Goal: Task Accomplishment & Management: Manage account settings

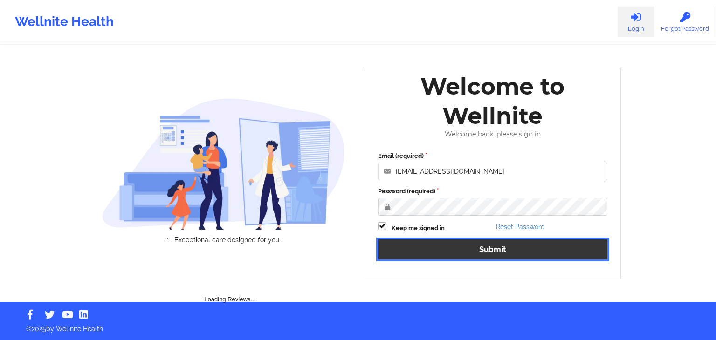
drag, startPoint x: 454, startPoint y: 244, endPoint x: 446, endPoint y: 62, distance: 182.4
click at [454, 244] on button "Submit" at bounding box center [492, 249] width 229 height 20
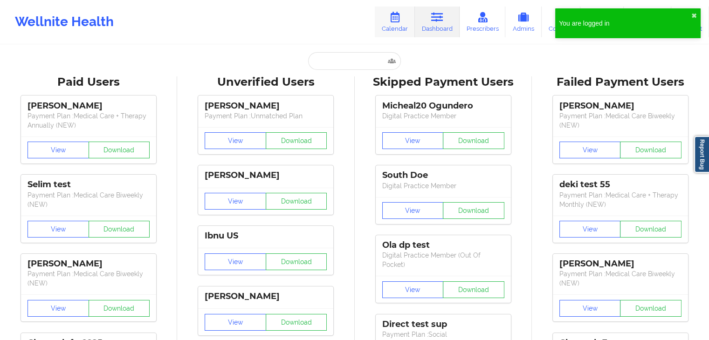
click at [410, 19] on link "Calendar" at bounding box center [395, 22] width 40 height 31
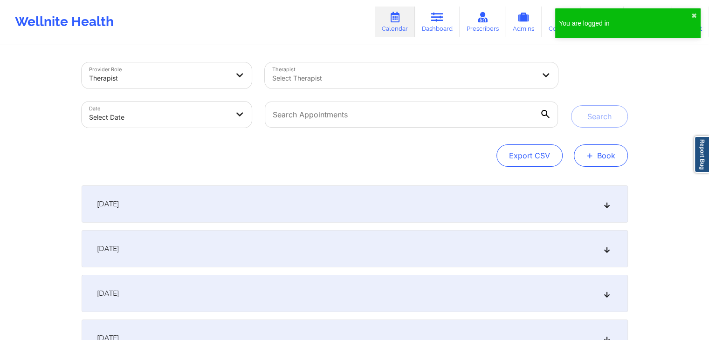
click at [605, 162] on button "+ Book" at bounding box center [601, 155] width 54 height 22
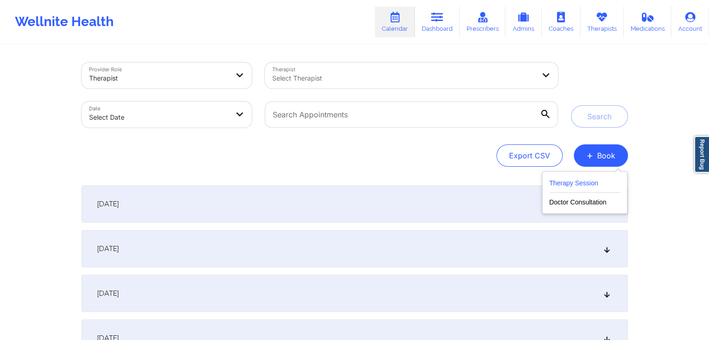
click at [581, 185] on button "Therapy Session" at bounding box center [584, 185] width 71 height 15
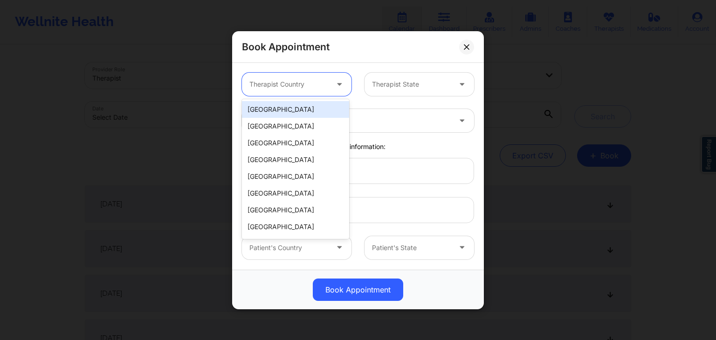
click at [324, 92] on div "Therapist Country" at bounding box center [285, 84] width 87 height 23
click at [296, 112] on div "[GEOGRAPHIC_DATA]" at bounding box center [295, 109] width 107 height 17
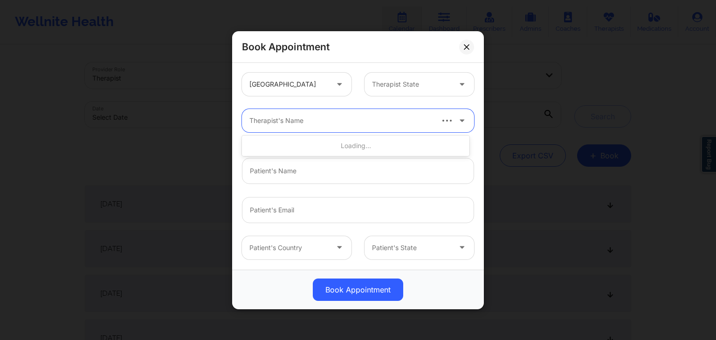
click at [342, 126] on div "Therapist's Name" at bounding box center [337, 120] width 191 height 23
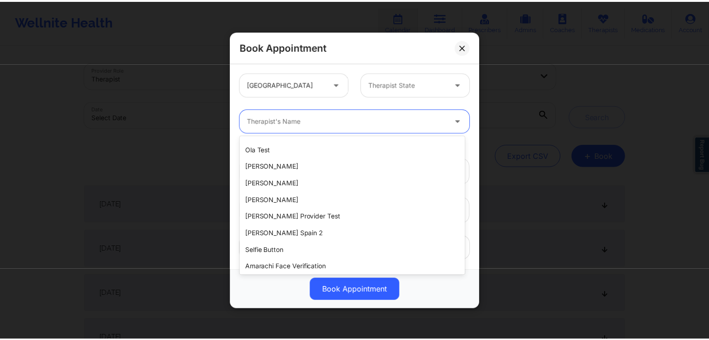
scroll to position [1541, 0]
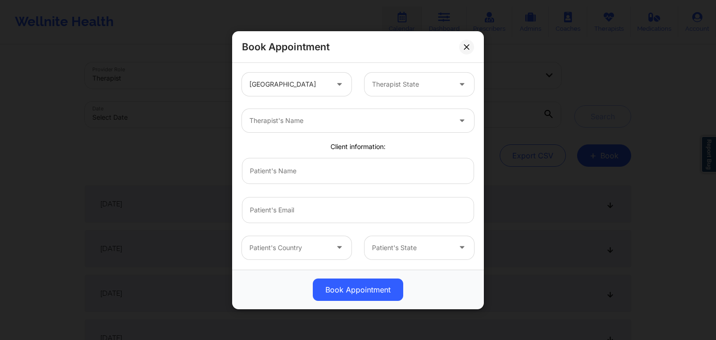
click at [398, 59] on div "Book Appointment" at bounding box center [358, 47] width 252 height 32
click at [470, 47] on button at bounding box center [466, 46] width 15 height 15
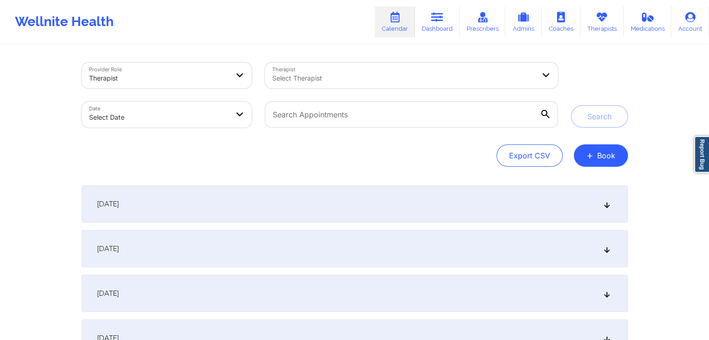
click at [405, 148] on div "Export CSV + Book" at bounding box center [355, 155] width 546 height 22
select select "2025-8"
select select "2025-9"
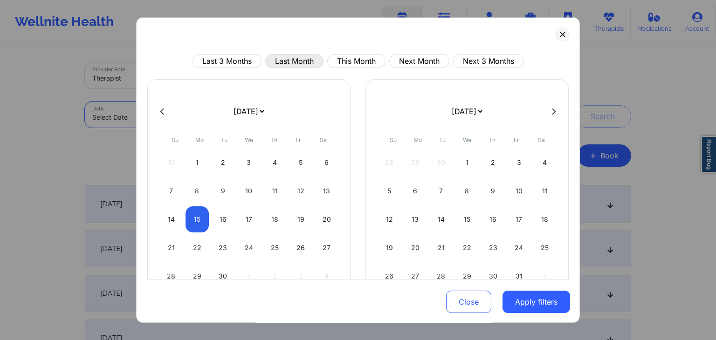
click at [306, 63] on button "Last Month" at bounding box center [294, 61] width 58 height 14
select select "2025-7"
select select "2025-8"
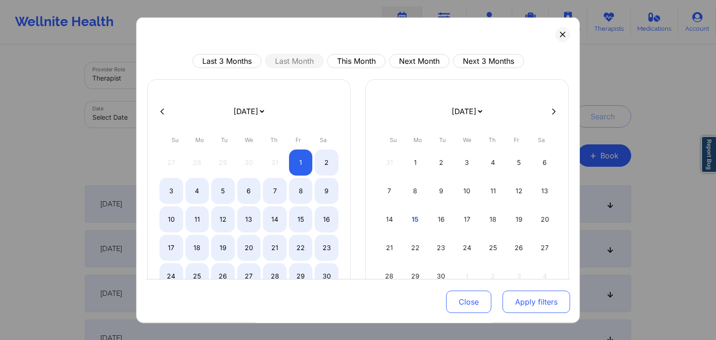
click at [552, 304] on button "Apply filters" at bounding box center [536, 302] width 68 height 22
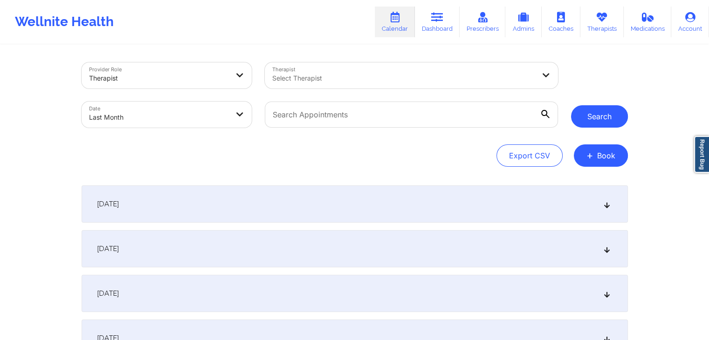
click at [611, 122] on button "Search" at bounding box center [599, 116] width 57 height 22
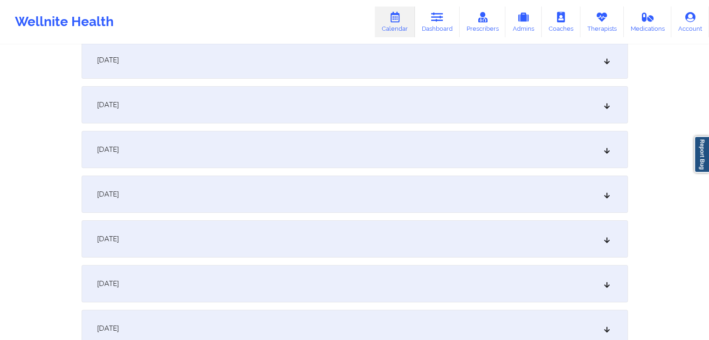
scroll to position [0, 0]
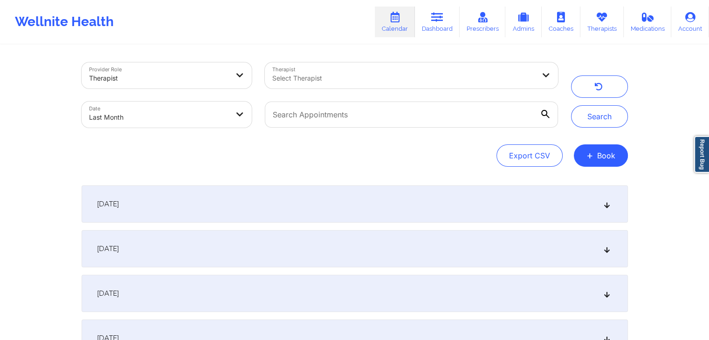
click at [375, 143] on div "Provider Role Therapist Therapist Select Therapist Date Last Month Search Expor…" at bounding box center [355, 114] width 546 height 104
click at [463, 155] on div "Export CSV + Book" at bounding box center [355, 155] width 546 height 22
click at [600, 155] on button "+ Book" at bounding box center [601, 155] width 54 height 22
click at [577, 185] on button "Therapy Session" at bounding box center [584, 185] width 71 height 15
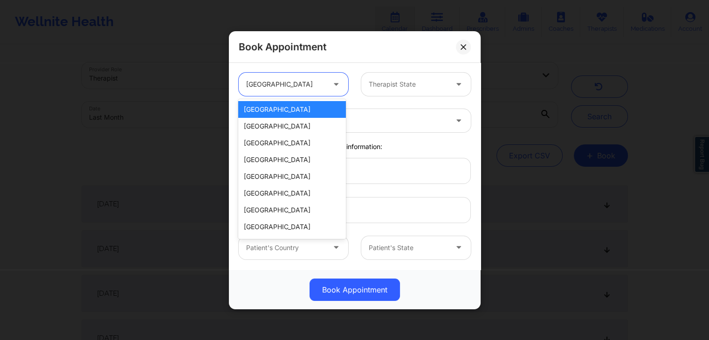
click at [317, 82] on div at bounding box center [285, 84] width 79 height 11
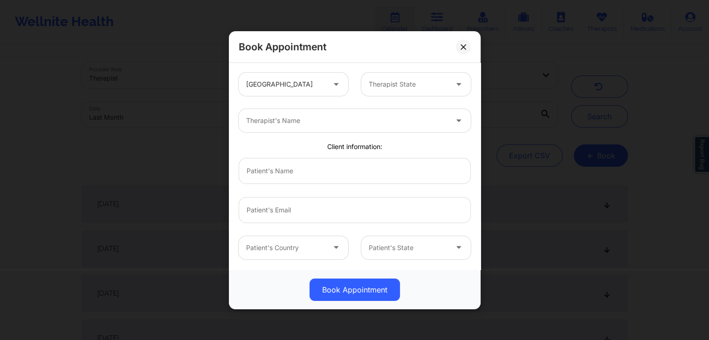
click at [349, 68] on div "United States Therapist State" at bounding box center [354, 84] width 245 height 36
click at [330, 119] on div at bounding box center [346, 120] width 201 height 11
click at [346, 62] on div "Book Appointment" at bounding box center [355, 47] width 252 height 32
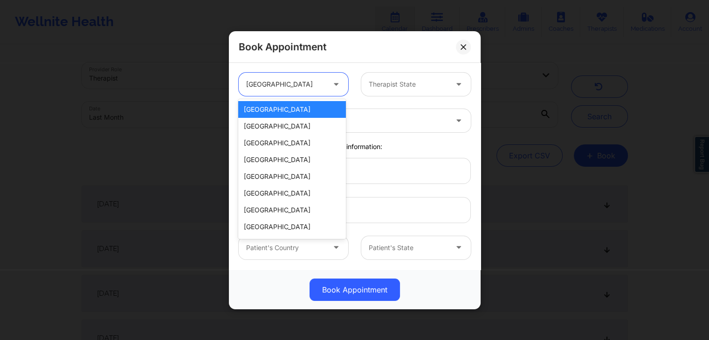
click at [335, 77] on div at bounding box center [337, 84] width 22 height 23
click at [272, 127] on div "[GEOGRAPHIC_DATA]" at bounding box center [291, 126] width 107 height 17
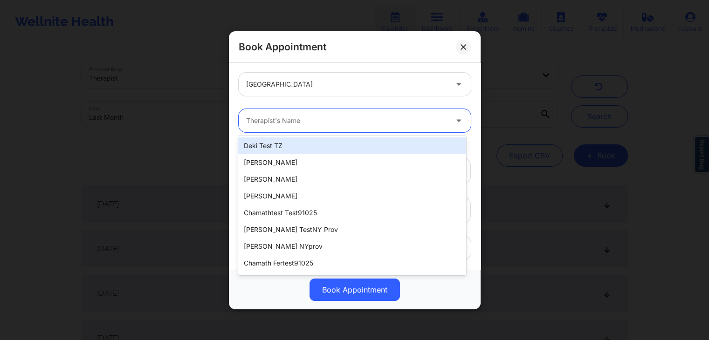
click at [316, 125] on div at bounding box center [346, 120] width 201 height 11
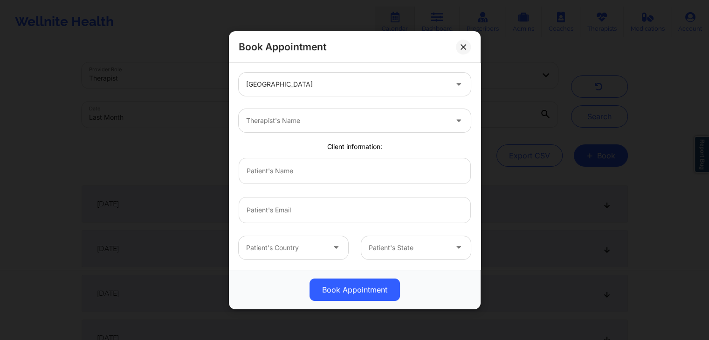
click at [337, 41] on div "Book Appointment" at bounding box center [355, 47] width 252 height 32
